Goal: Information Seeking & Learning: Compare options

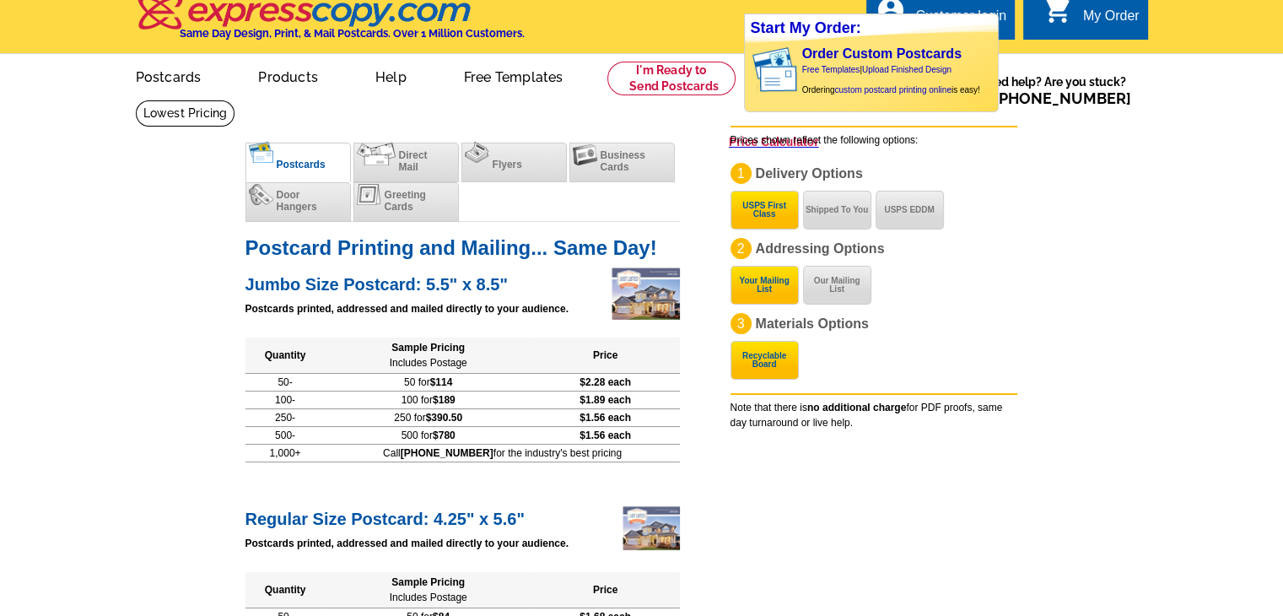
scroll to position [2, 0]
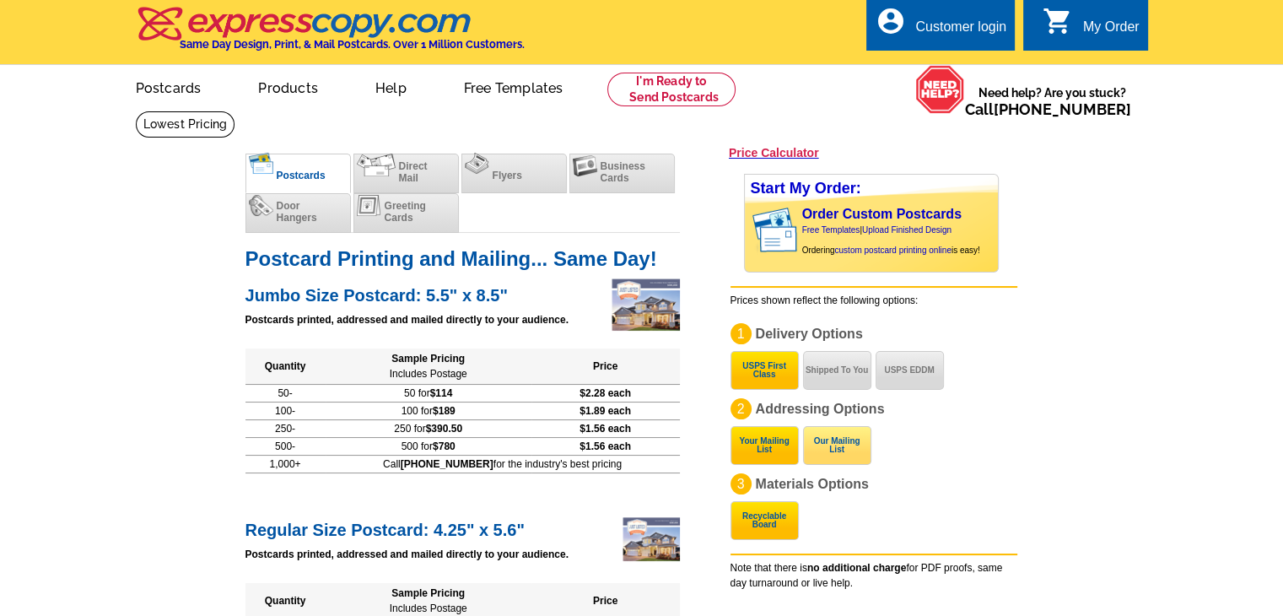
click at [847, 456] on button "Our Mailing List" at bounding box center [837, 445] width 68 height 39
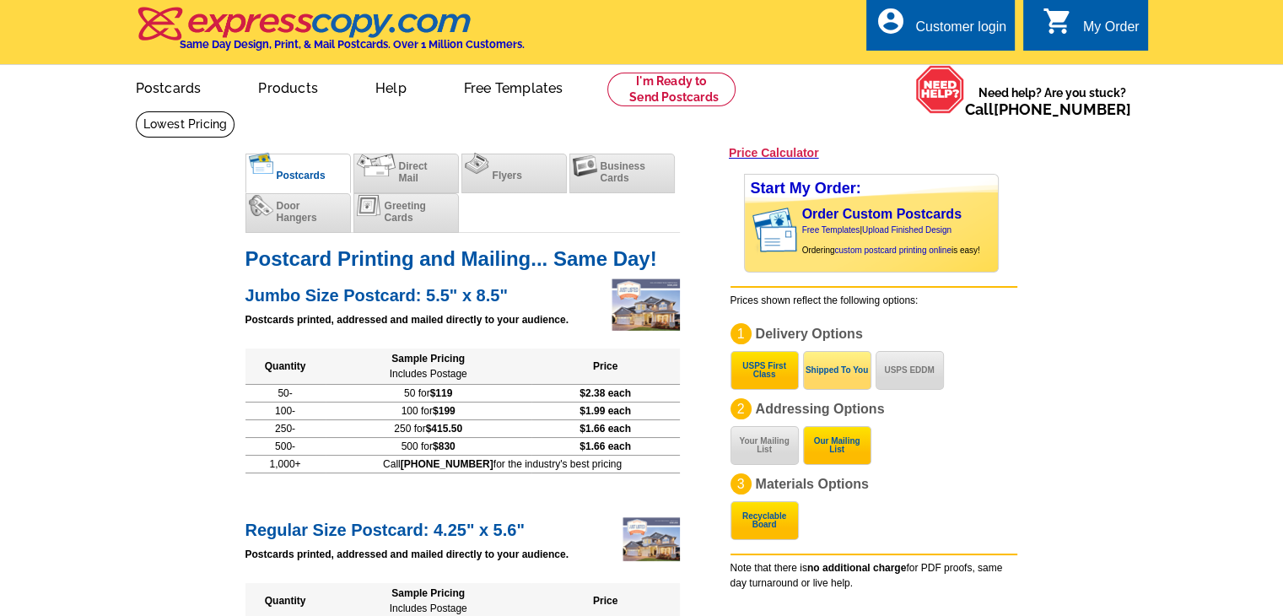
click at [845, 355] on button "Shipped To You" at bounding box center [837, 370] width 68 height 39
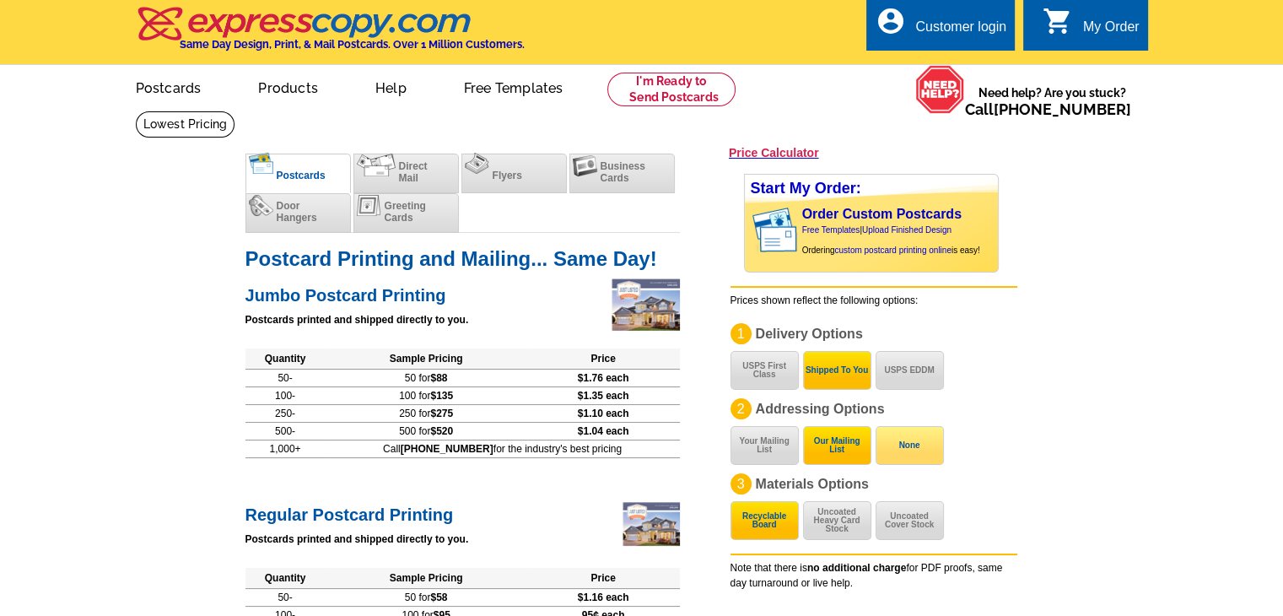
click at [918, 439] on button "None" at bounding box center [910, 445] width 68 height 39
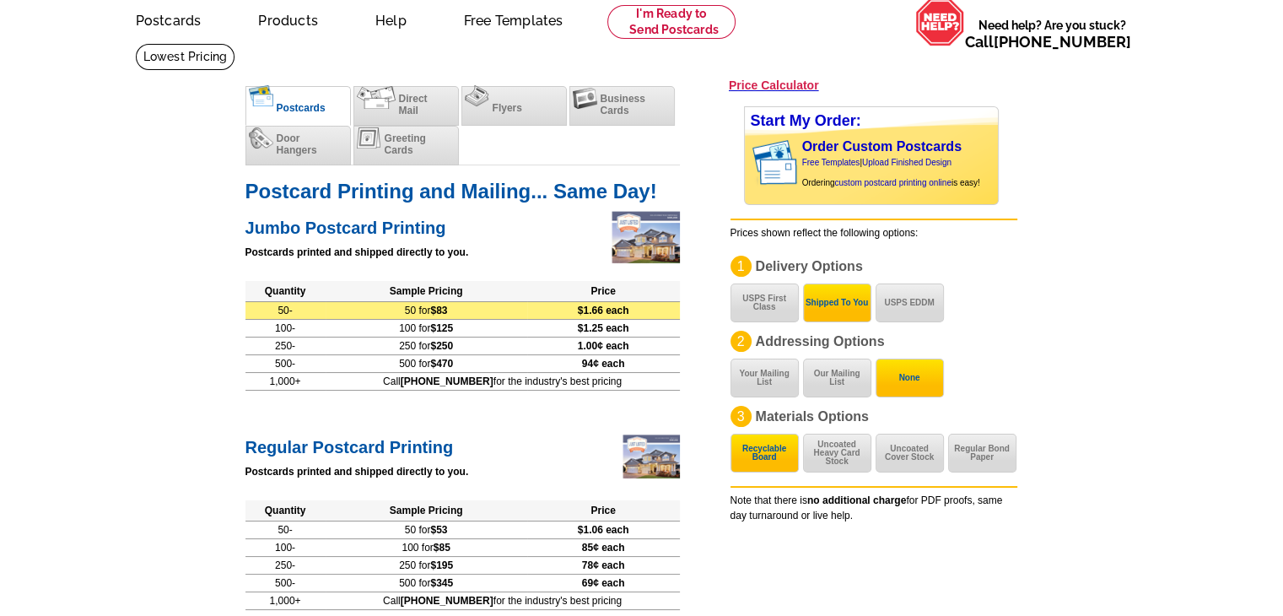
scroll to position [76, 0]
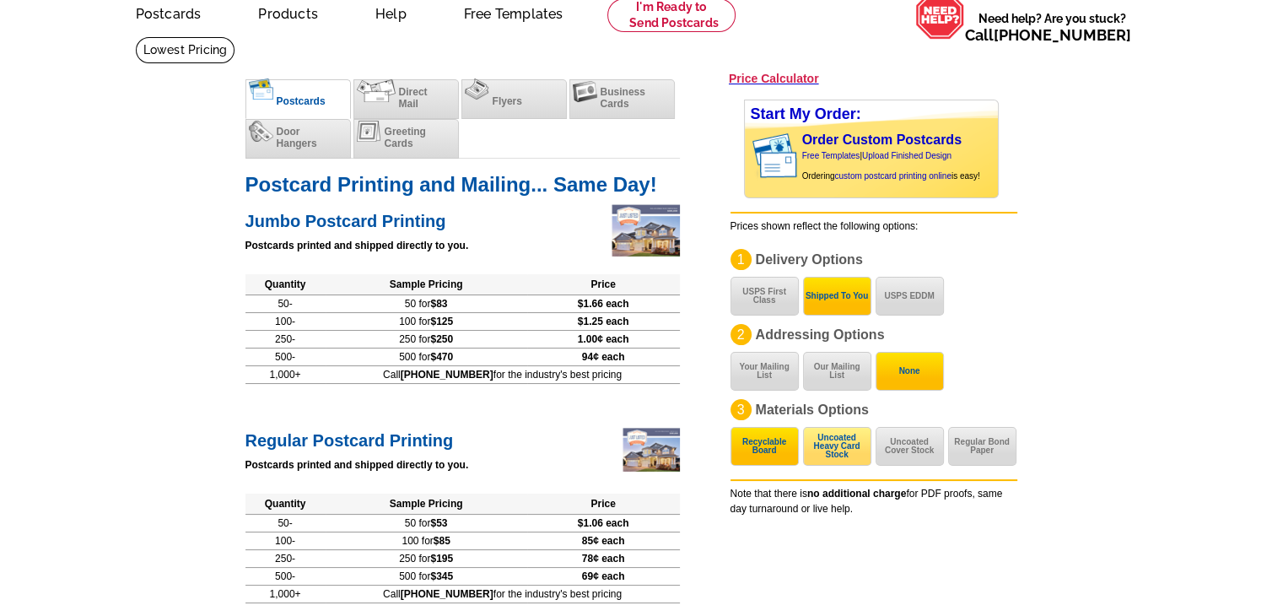
click at [831, 453] on button "Uncoated Heavy Card Stock" at bounding box center [837, 446] width 68 height 39
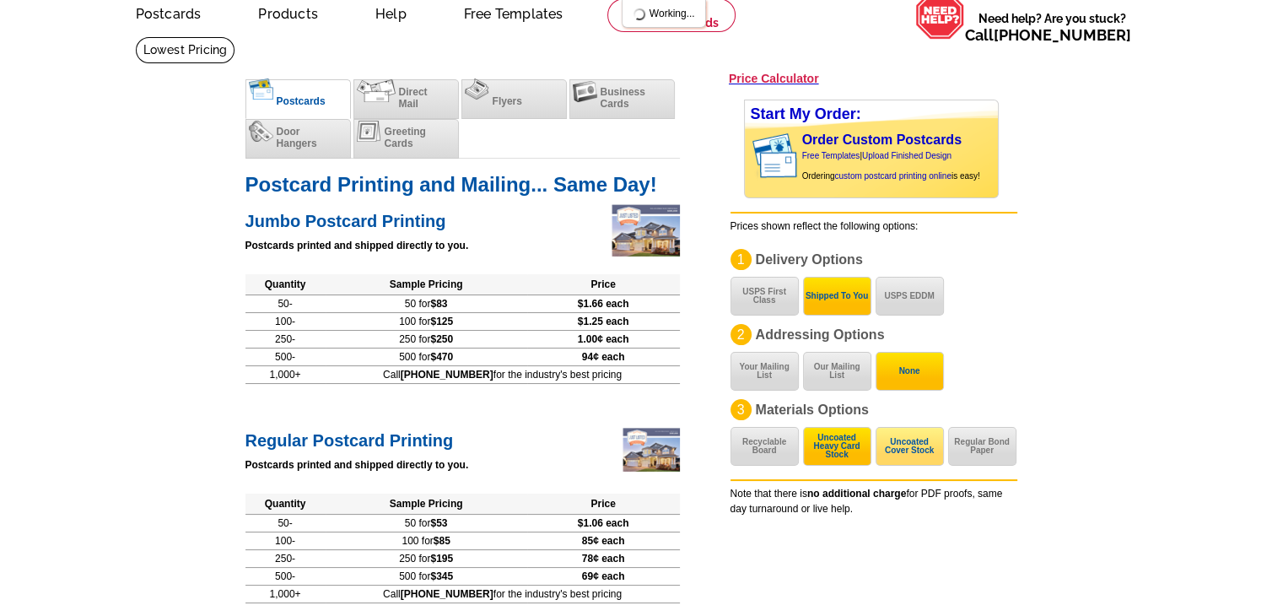
click at [895, 453] on button "Uncoated Cover Stock" at bounding box center [910, 446] width 68 height 39
click at [956, 452] on button "Regular Bond Paper" at bounding box center [982, 446] width 68 height 39
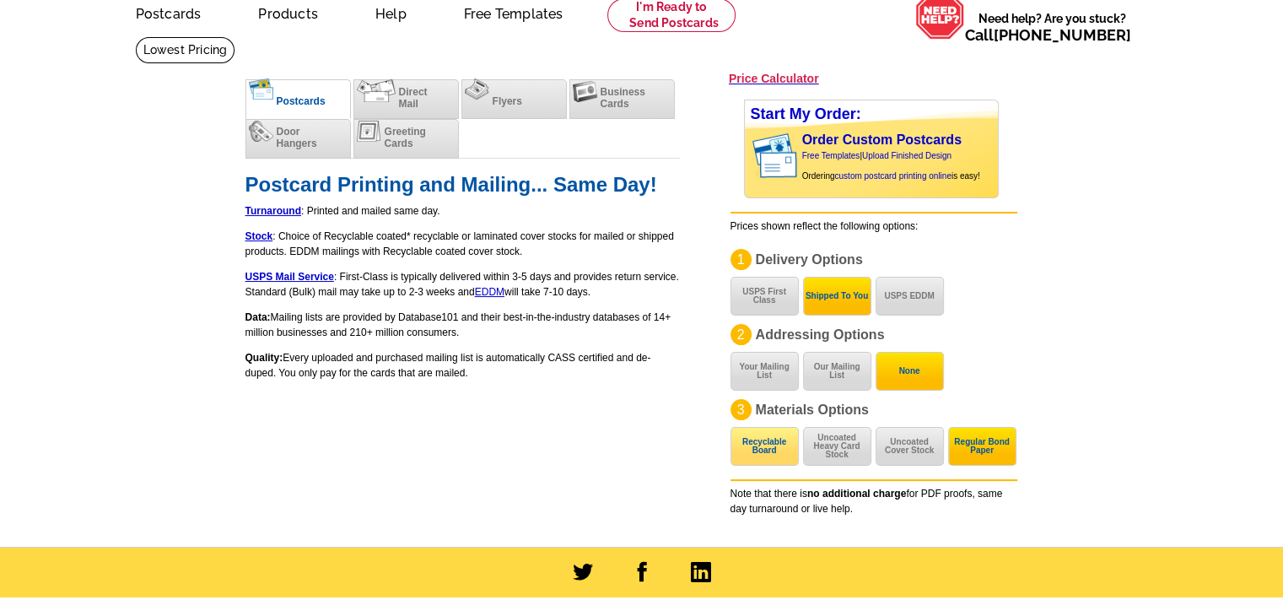
click at [765, 444] on button "Recyclable Board" at bounding box center [765, 446] width 68 height 39
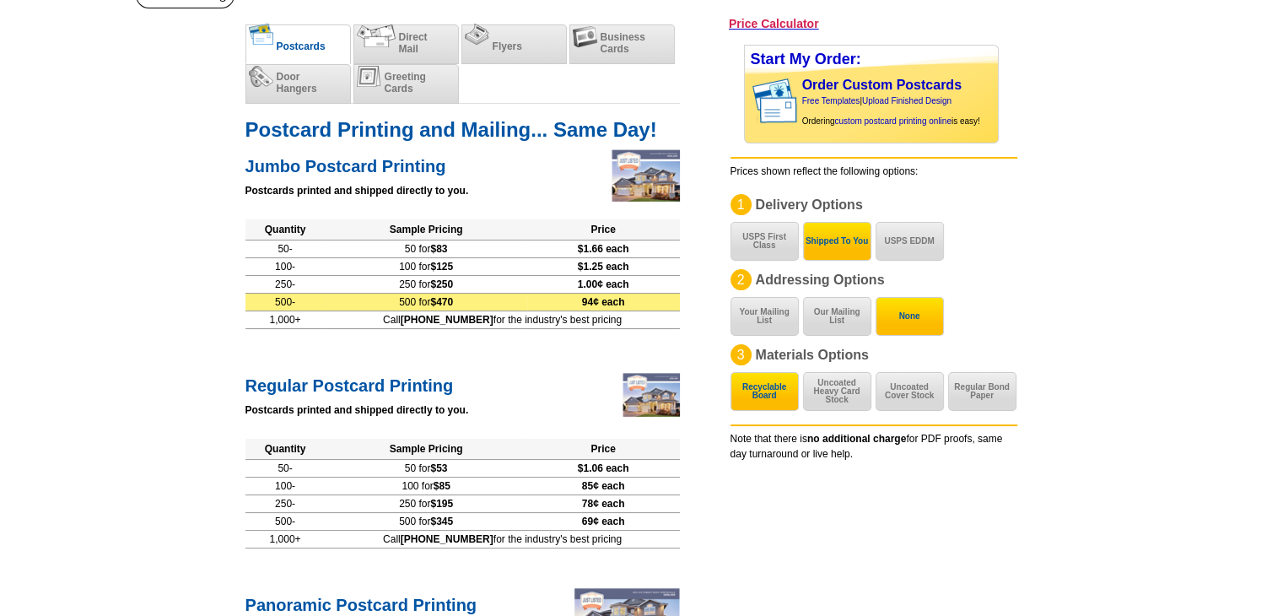
scroll to position [160, 0]
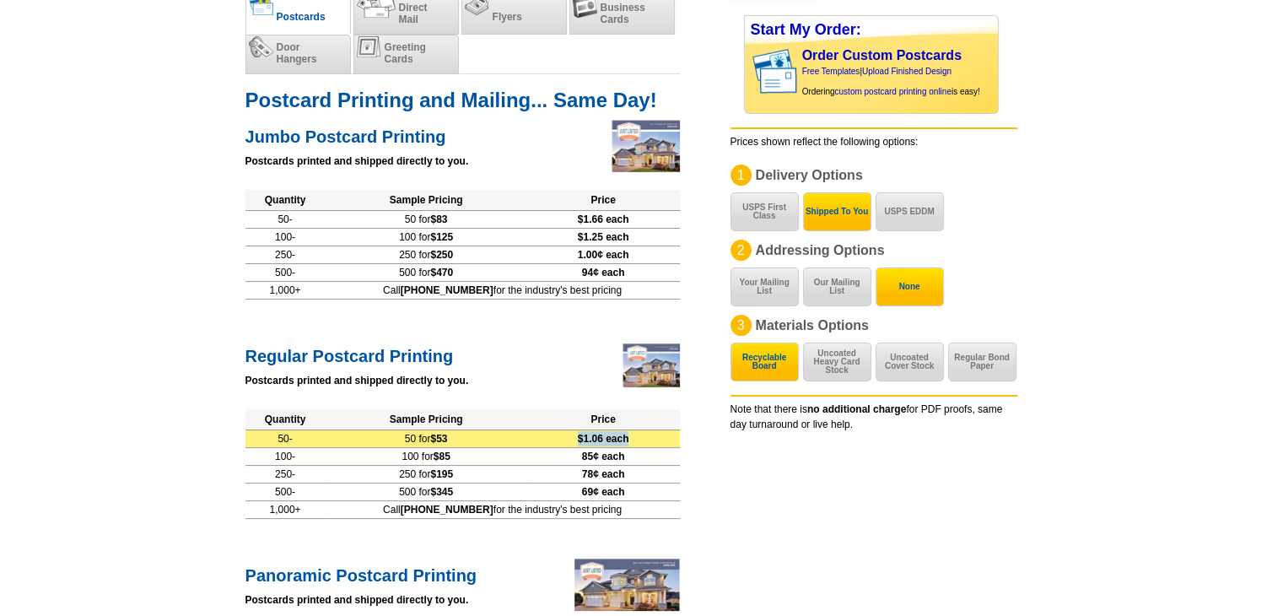
drag, startPoint x: 574, startPoint y: 438, endPoint x: 643, endPoint y: 437, distance: 69.2
click at [643, 437] on td "$1.06 each" at bounding box center [603, 438] width 153 height 18
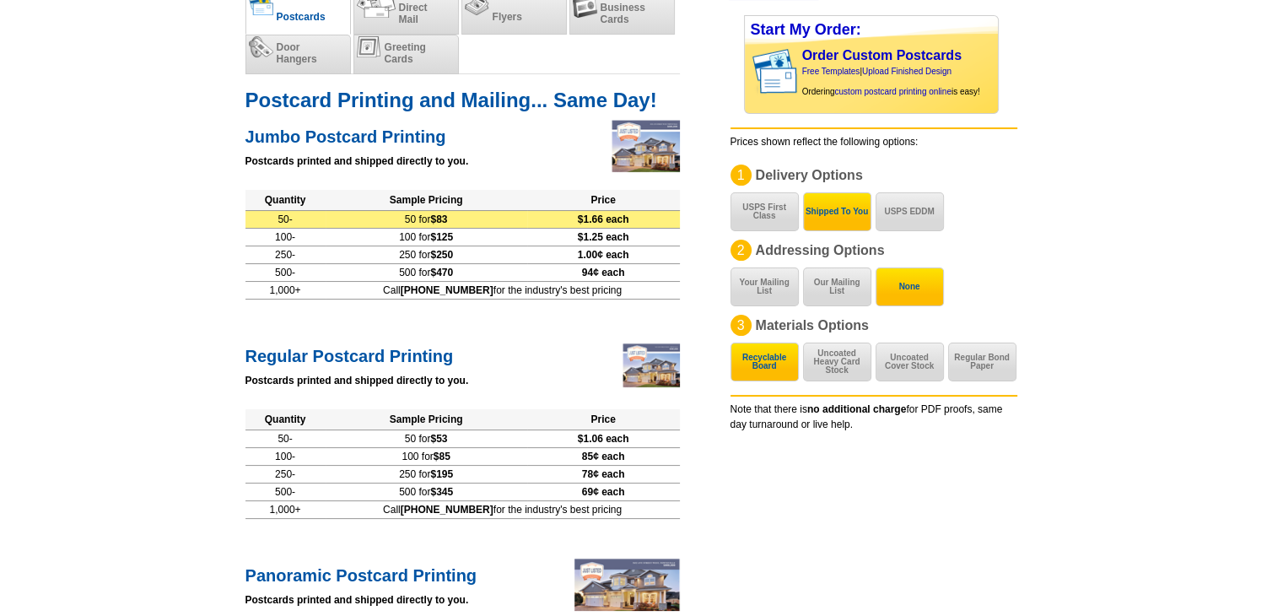
click at [595, 221] on span "$1.66 each" at bounding box center [603, 219] width 51 height 12
drag, startPoint x: 595, startPoint y: 221, endPoint x: 606, endPoint y: 220, distance: 11.0
click at [606, 220] on span "$1.66 each" at bounding box center [603, 219] width 51 height 12
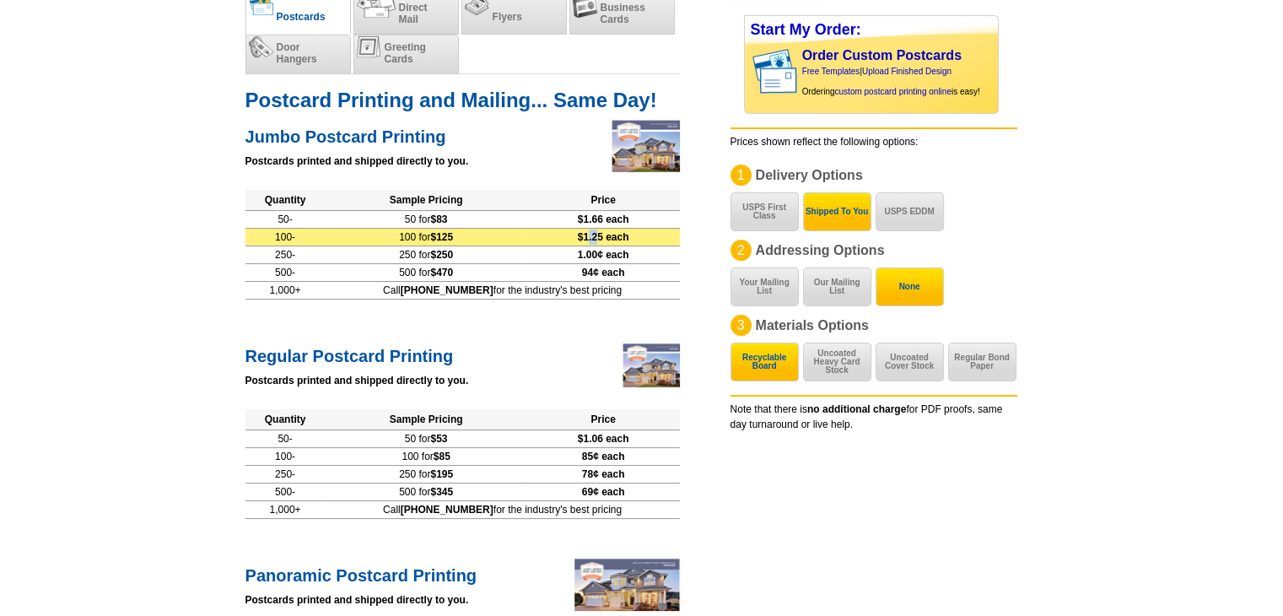
drag, startPoint x: 594, startPoint y: 240, endPoint x: 607, endPoint y: 239, distance: 13.6
click at [607, 239] on span "$1.25 each" at bounding box center [603, 237] width 51 height 12
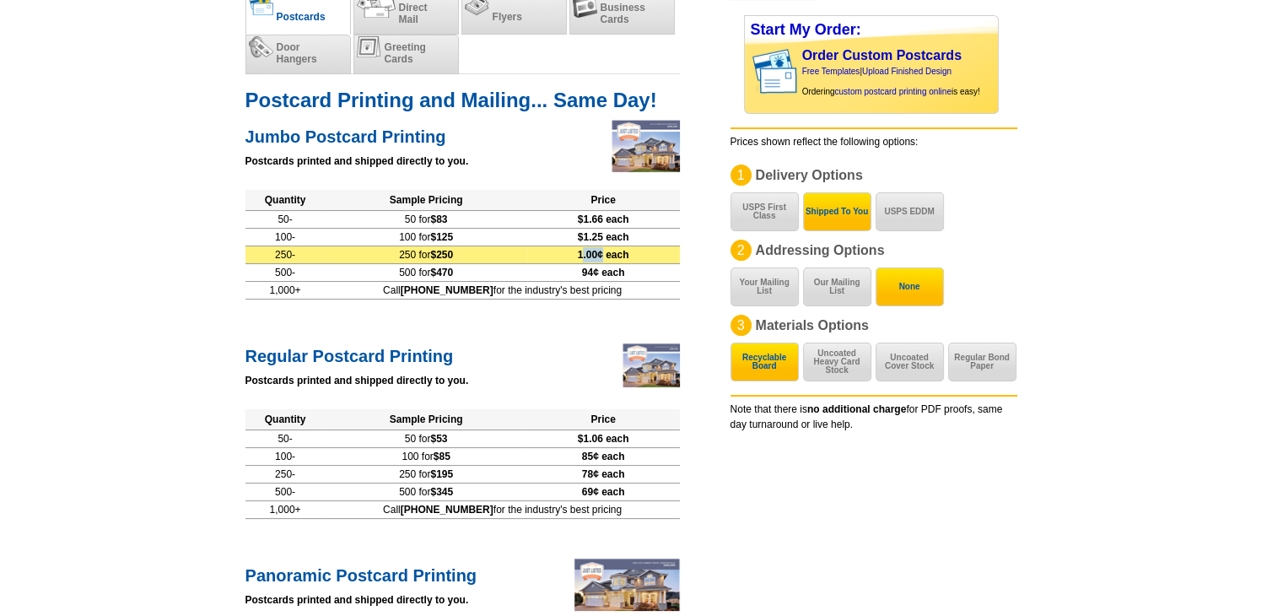
drag, startPoint x: 589, startPoint y: 251, endPoint x: 608, endPoint y: 251, distance: 19.4
click at [608, 251] on span "1.00¢ each" at bounding box center [603, 255] width 51 height 12
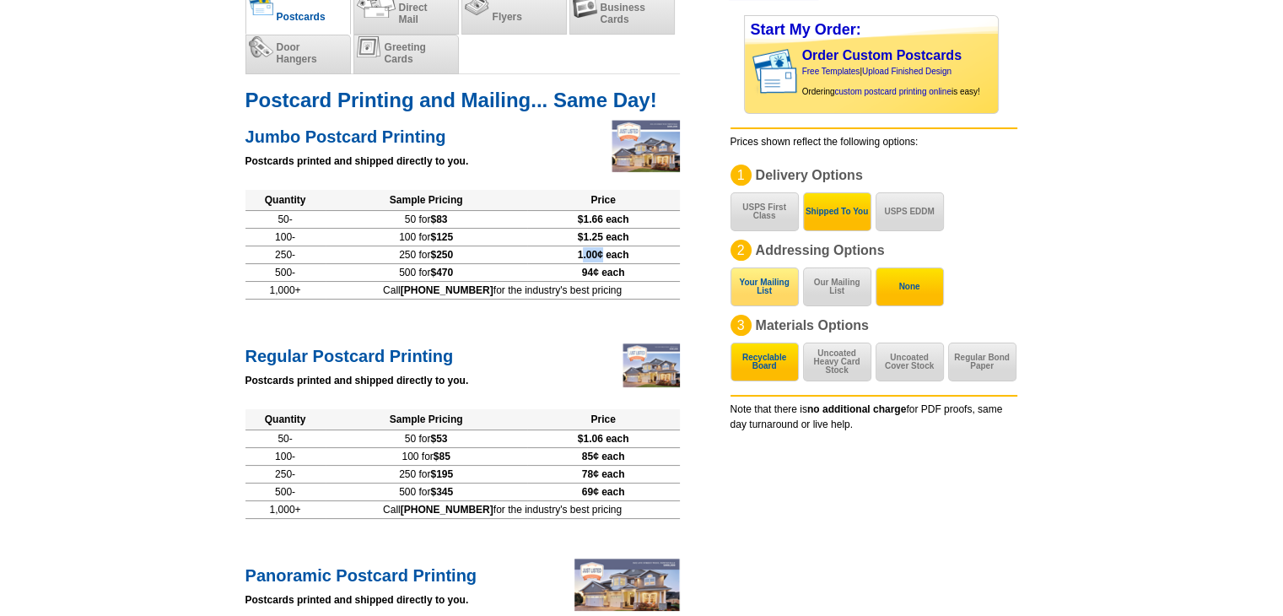
click at [783, 288] on button "Your Mailing List" at bounding box center [765, 286] width 68 height 39
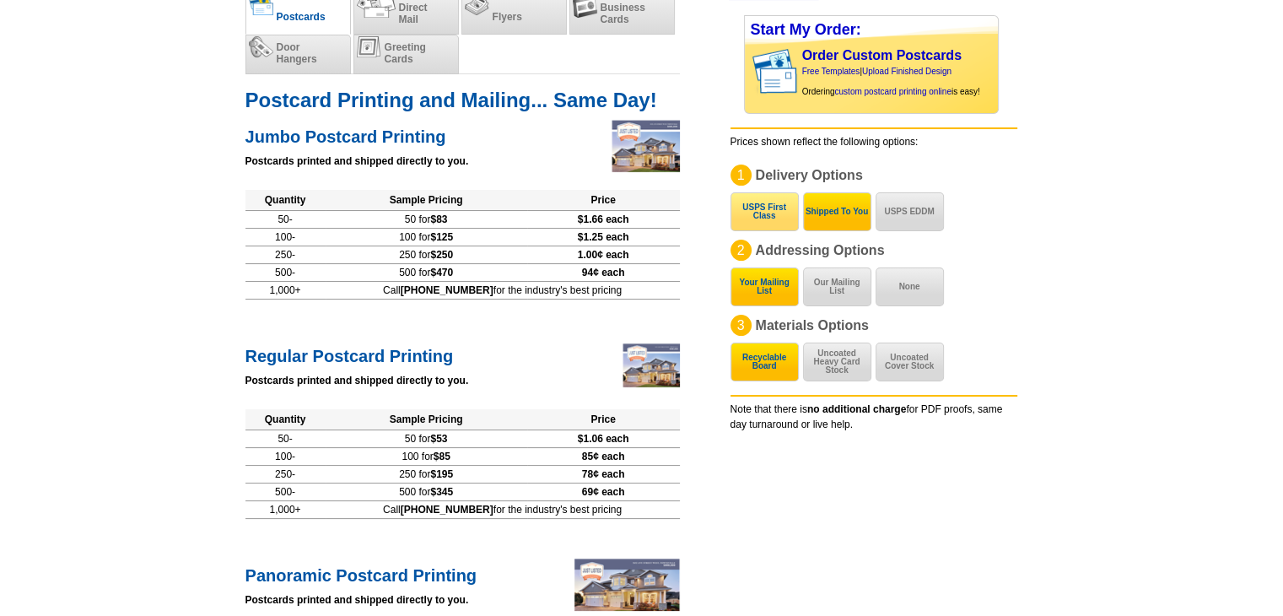
click at [772, 225] on button "USPS First Class" at bounding box center [765, 211] width 68 height 39
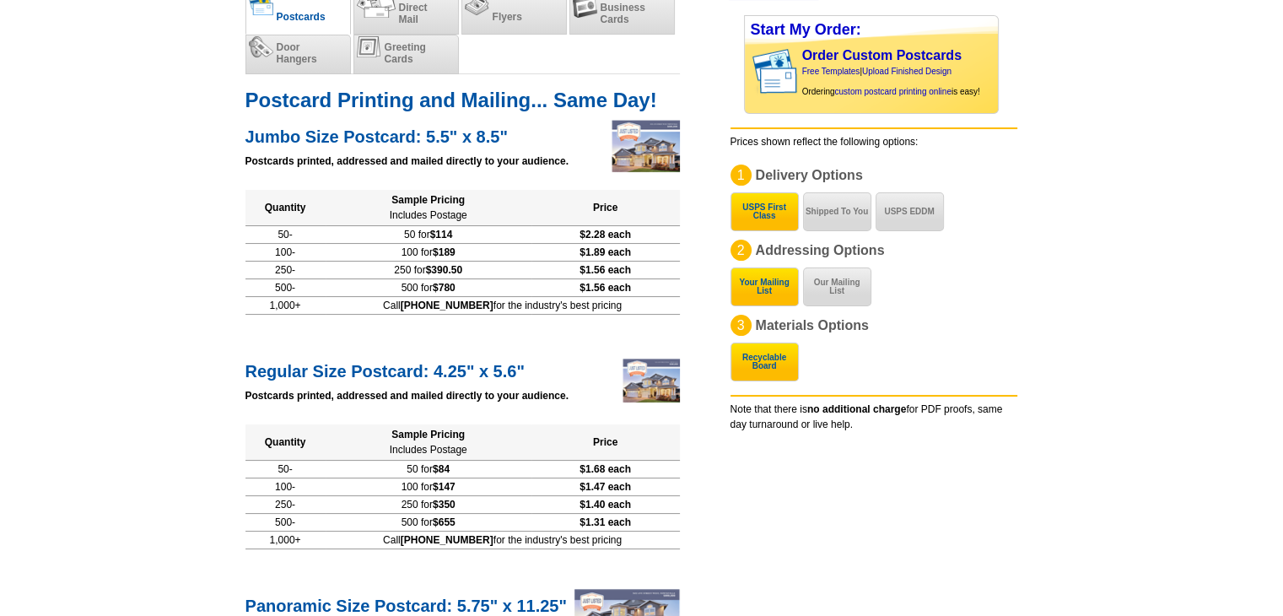
drag, startPoint x: 646, startPoint y: 229, endPoint x: 1151, endPoint y: 220, distance: 505.4
drag, startPoint x: 591, startPoint y: 249, endPoint x: 617, endPoint y: 248, distance: 26.2
click at [617, 248] on span "$1.89 each" at bounding box center [605, 252] width 51 height 12
click at [841, 214] on button "Shipped To You" at bounding box center [837, 211] width 68 height 39
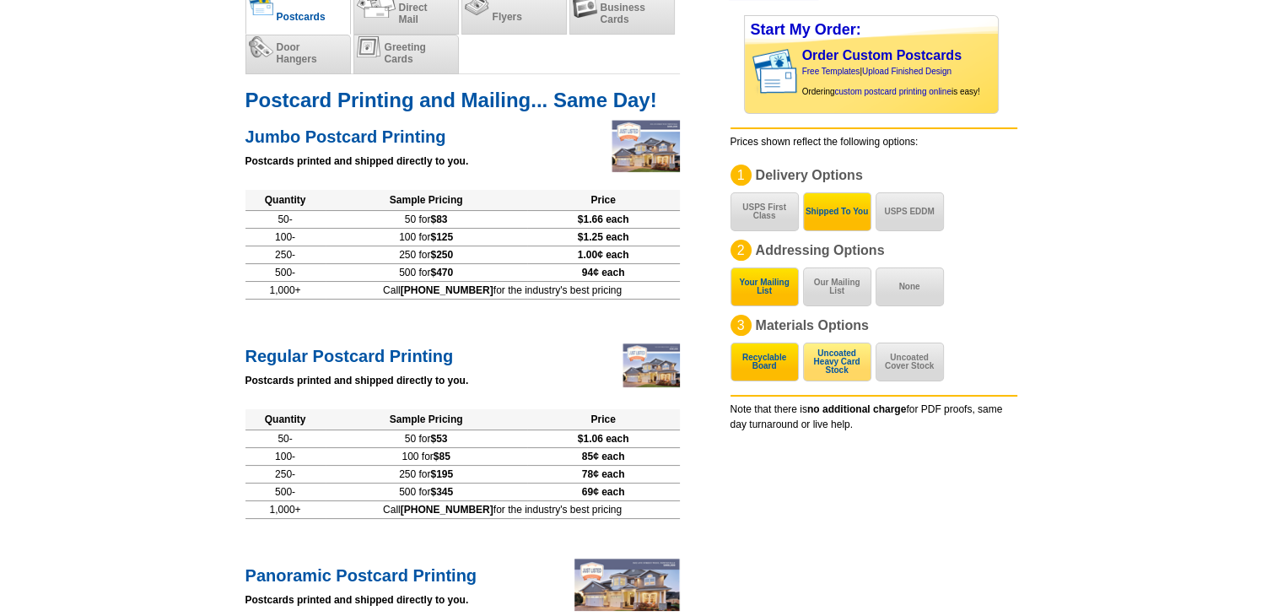
click at [845, 380] on button "Uncoated Heavy Card Stock" at bounding box center [837, 361] width 68 height 39
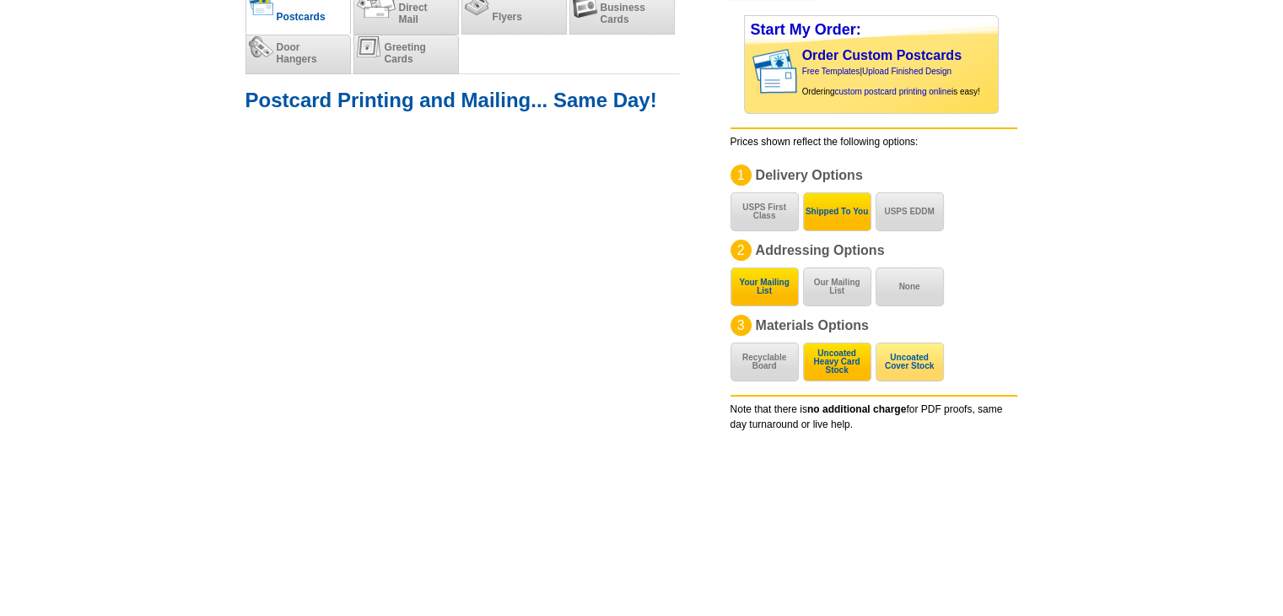
click at [891, 368] on button "Uncoated Cover Stock" at bounding box center [910, 361] width 68 height 39
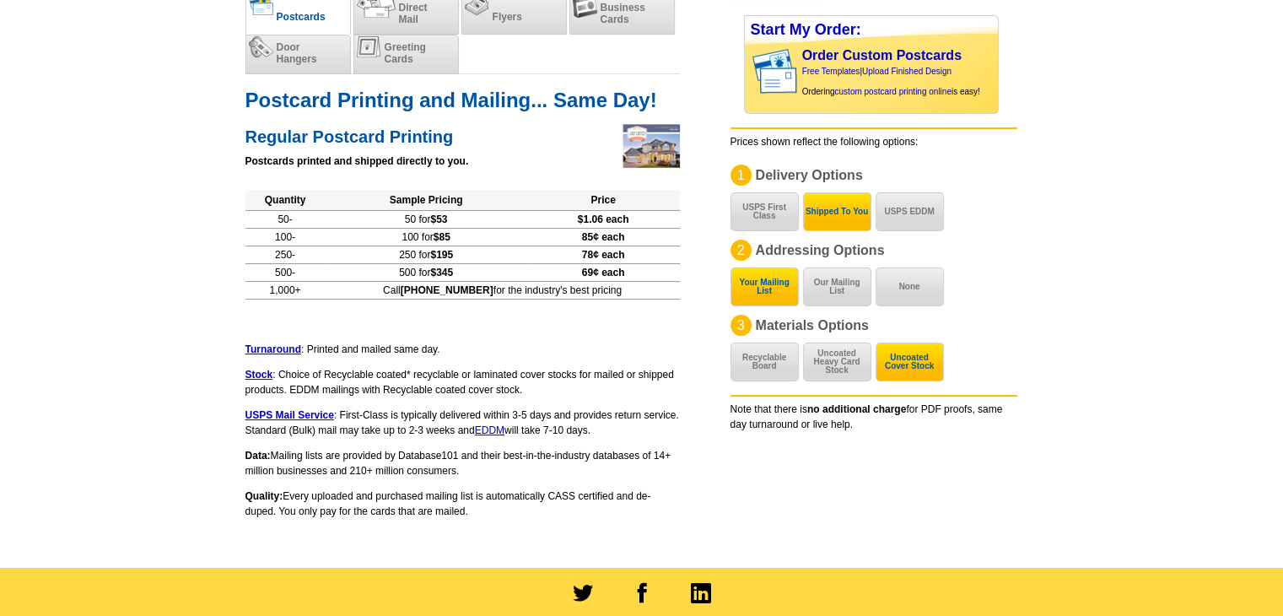
drag, startPoint x: 766, startPoint y: 364, endPoint x: 788, endPoint y: 321, distance: 48.3
click at [766, 364] on button "Recyclable Board" at bounding box center [765, 361] width 68 height 39
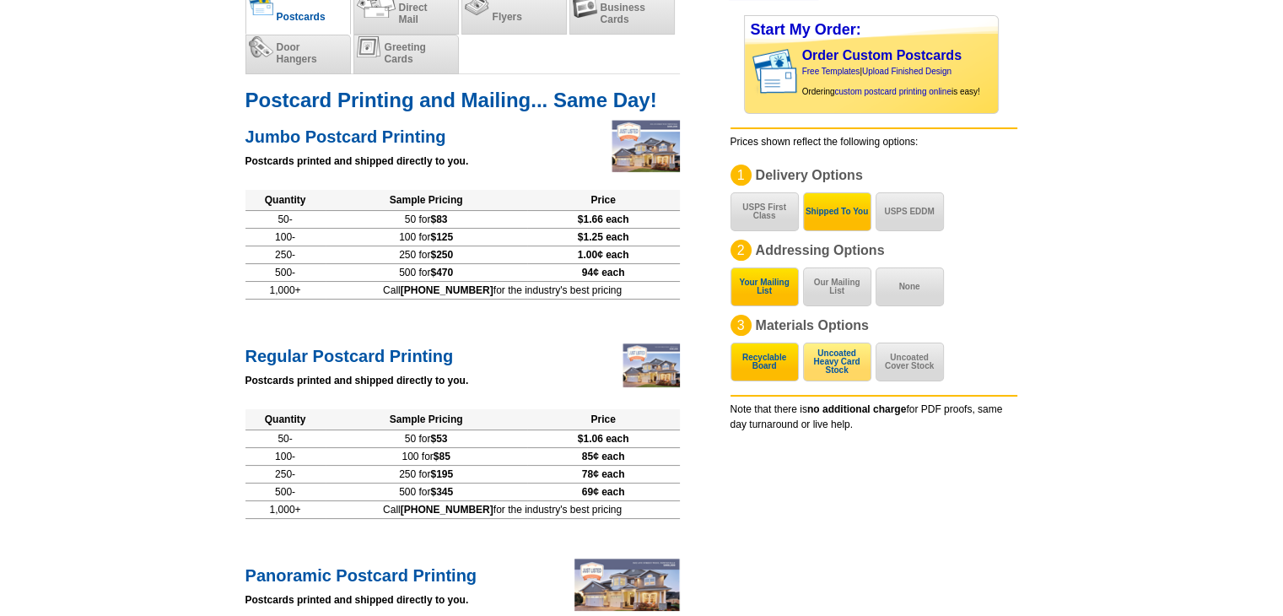
click at [840, 363] on button "Uncoated Heavy Card Stock" at bounding box center [837, 361] width 68 height 39
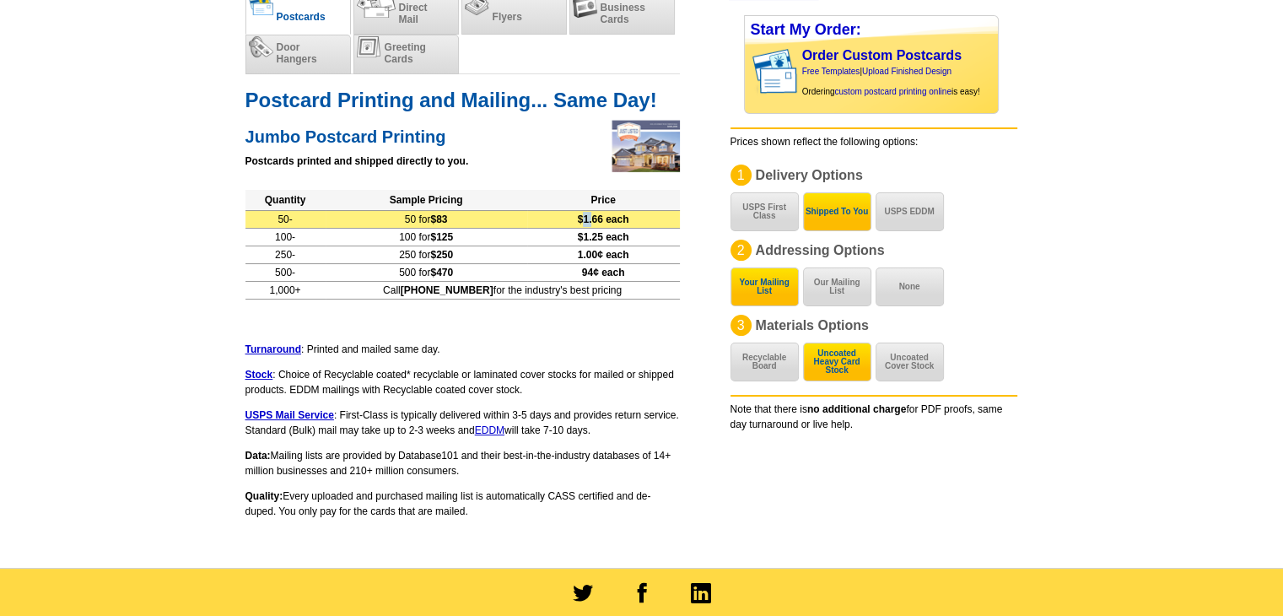
drag, startPoint x: 590, startPoint y: 218, endPoint x: 606, endPoint y: 219, distance: 15.2
click at [606, 219] on span "$1.66 each" at bounding box center [603, 219] width 51 height 12
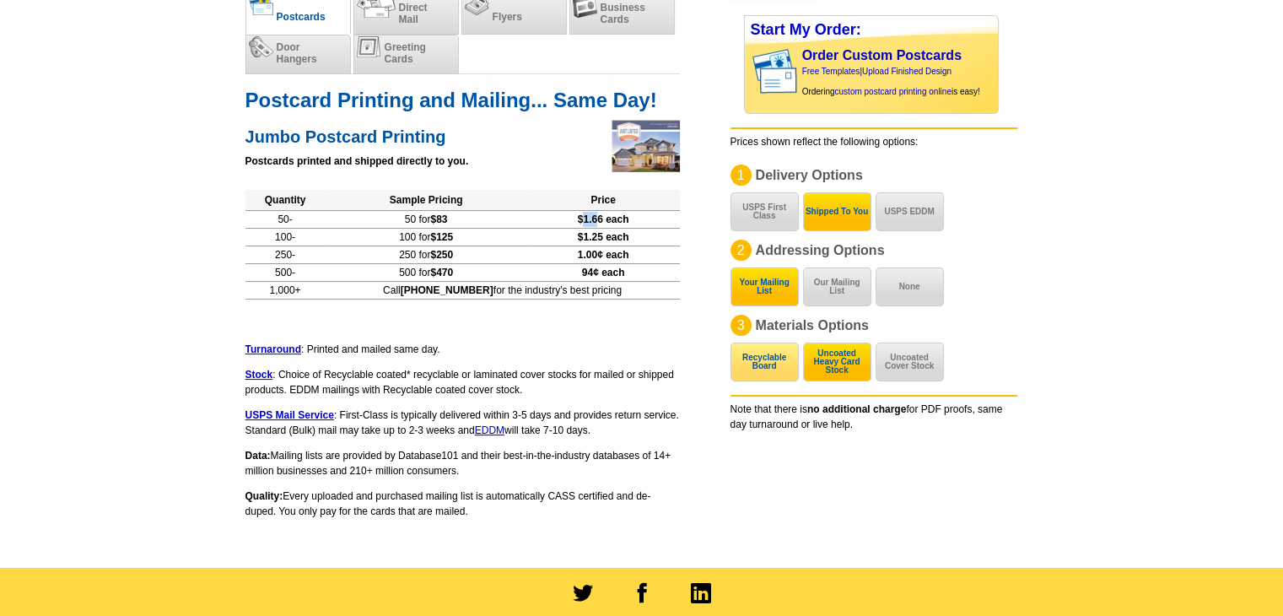
click at [779, 355] on button "Recyclable Board" at bounding box center [765, 361] width 68 height 39
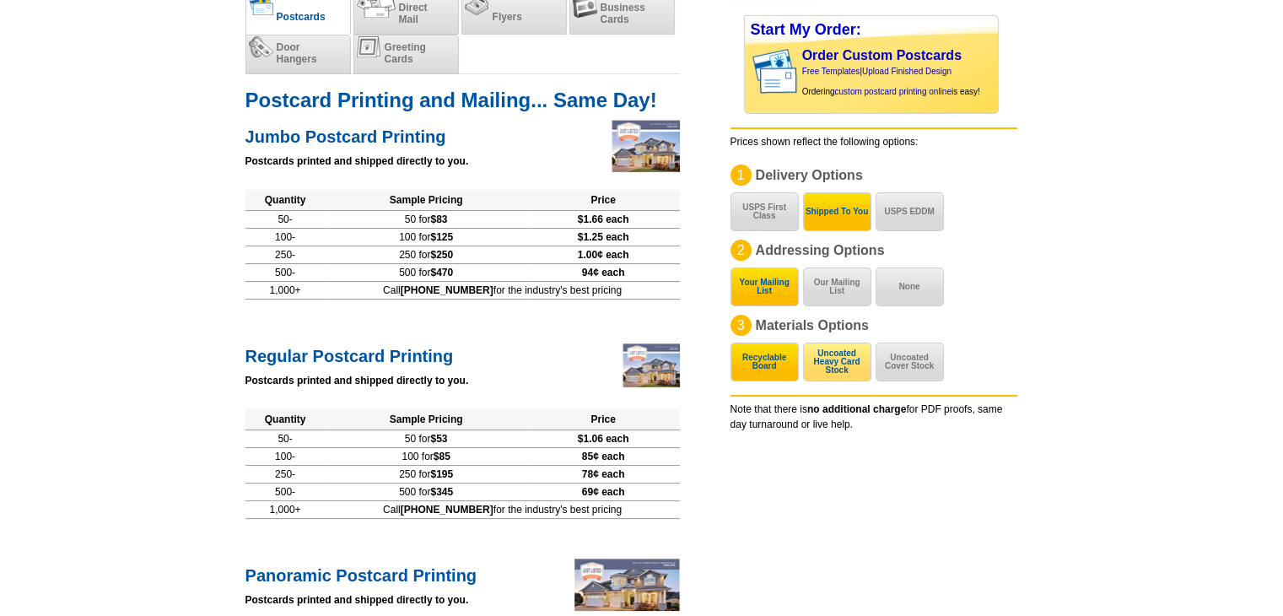
click at [849, 356] on button "Uncoated Heavy Card Stock" at bounding box center [837, 361] width 68 height 39
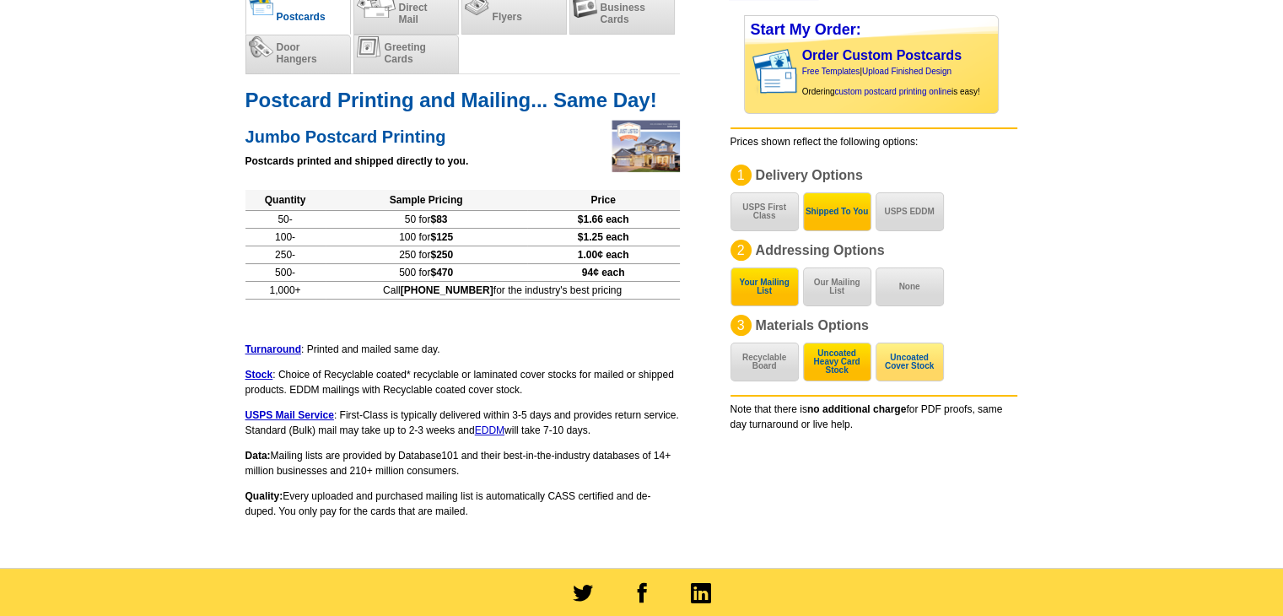
click at [906, 359] on button "Uncoated Cover Stock" at bounding box center [910, 361] width 68 height 39
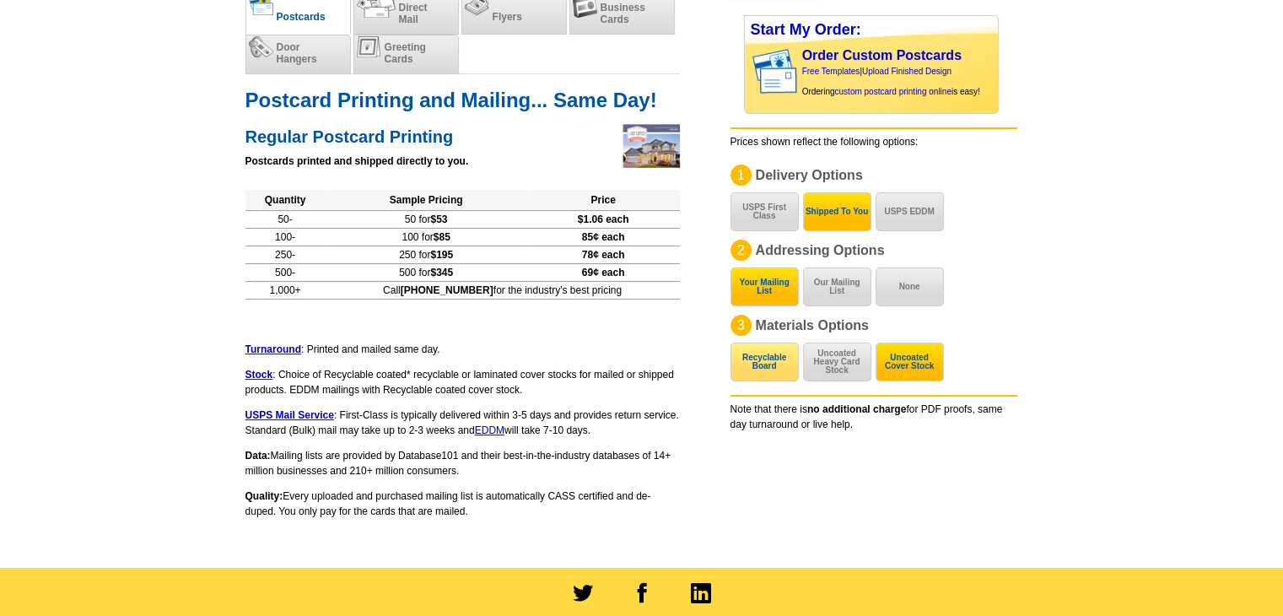
click at [757, 361] on button "Recyclable Board" at bounding box center [765, 361] width 68 height 39
